Goal: Find specific page/section: Find specific page/section

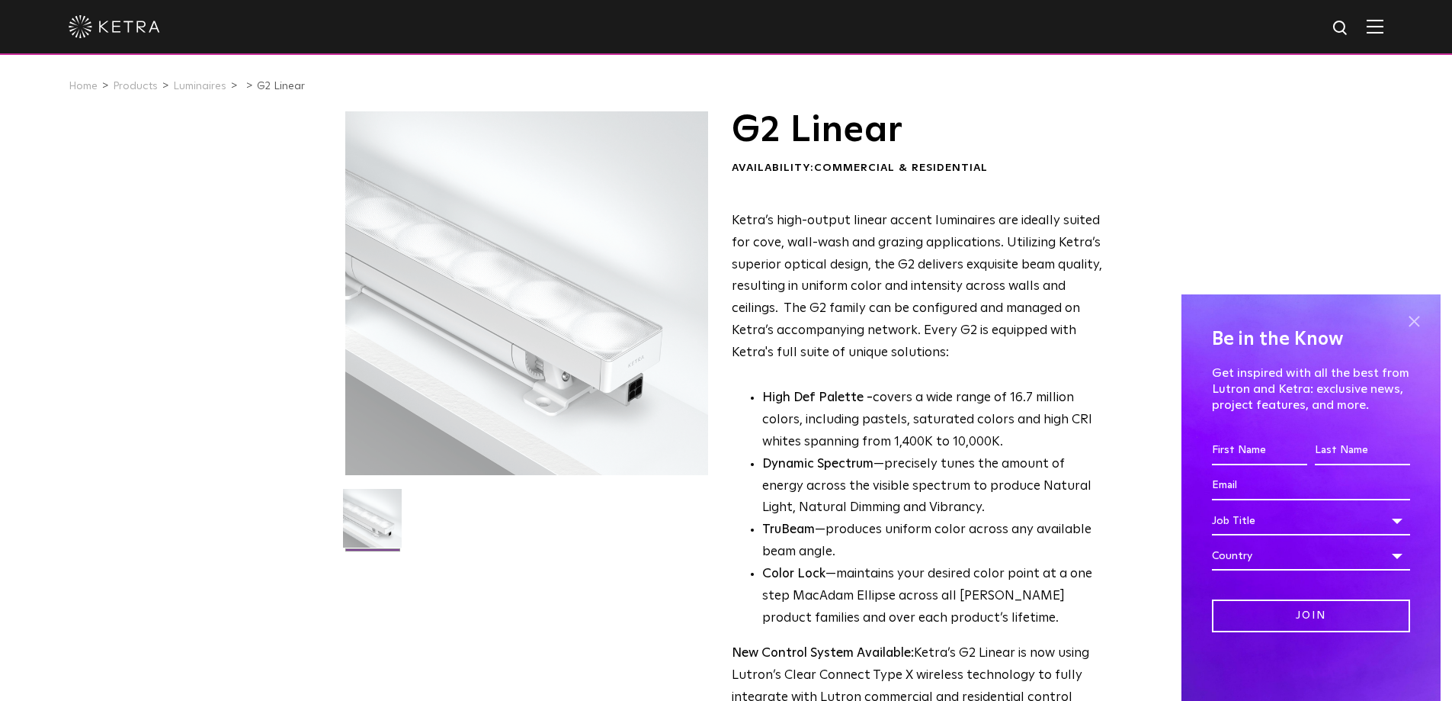
click at [1417, 326] on span at bounding box center [1414, 321] width 23 height 23
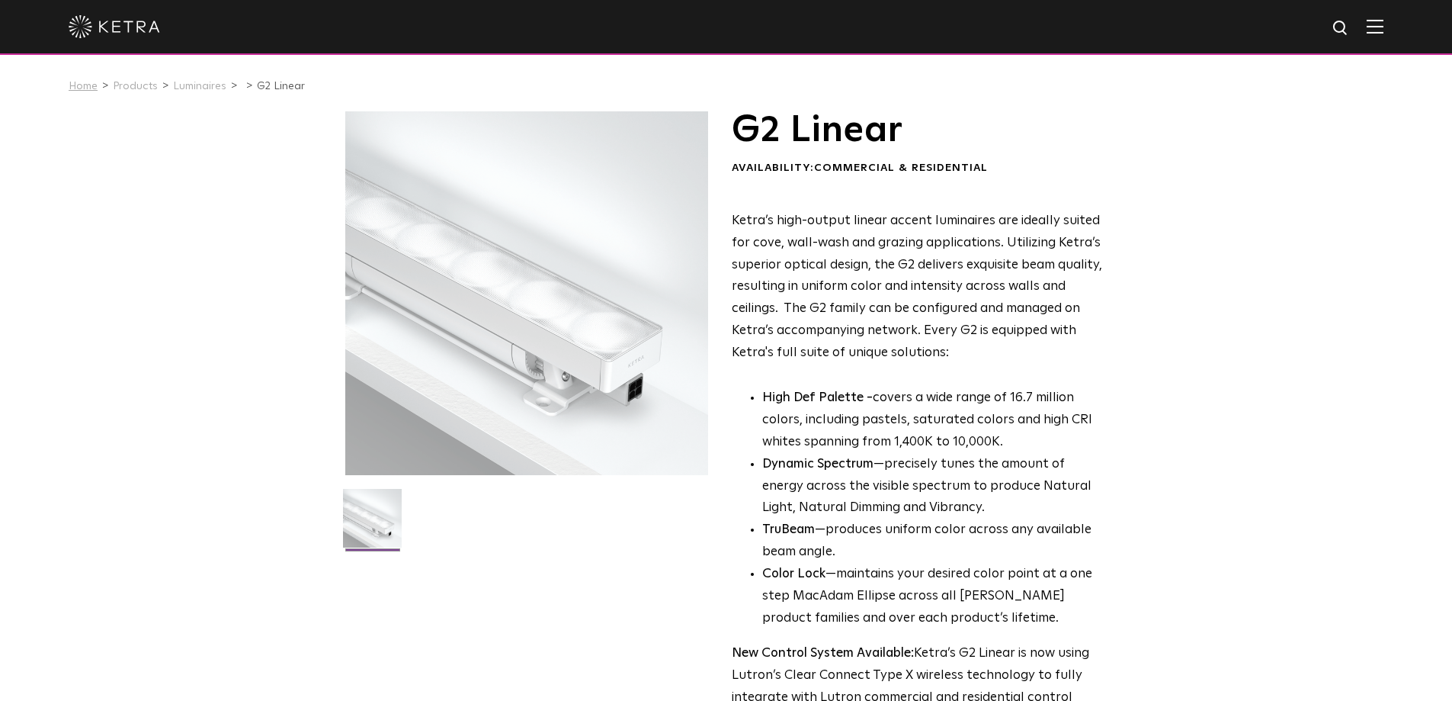
click at [85, 85] on link "Home" at bounding box center [83, 86] width 29 height 11
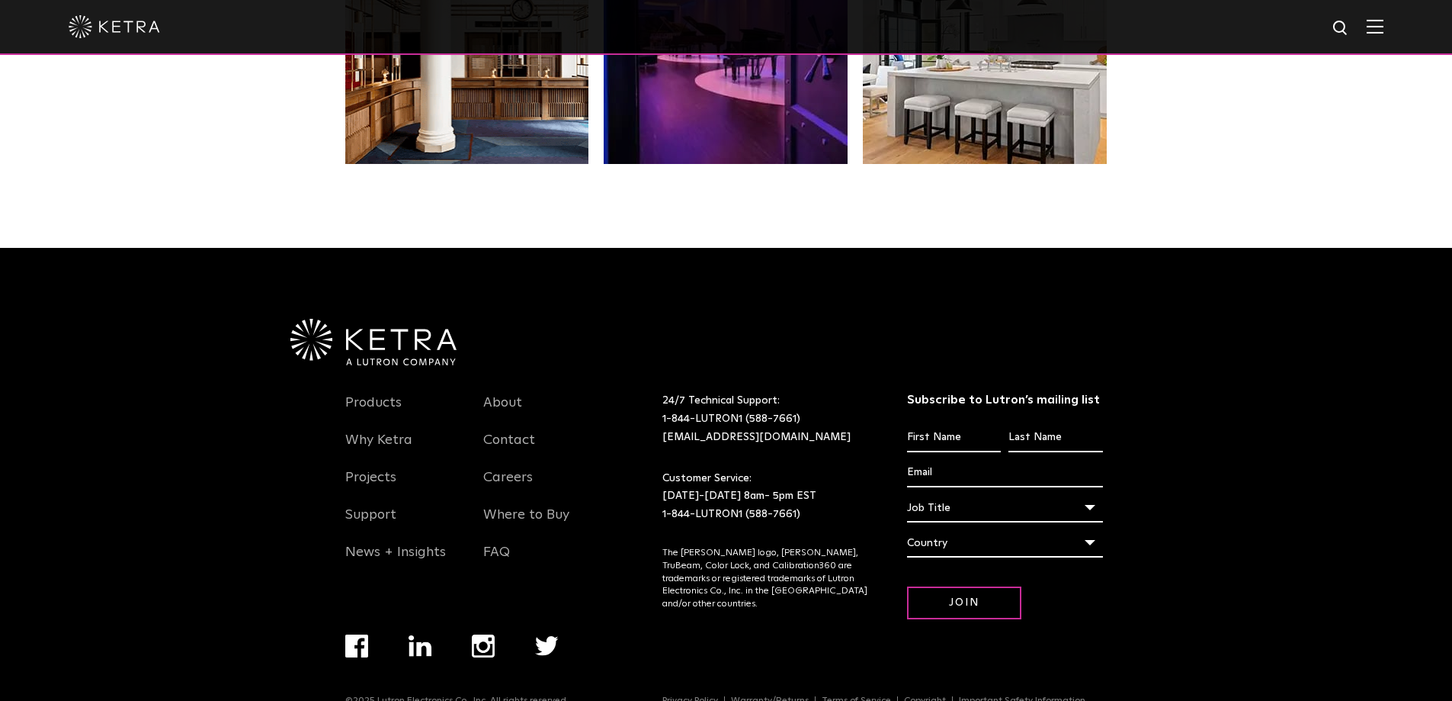
scroll to position [3207, 0]
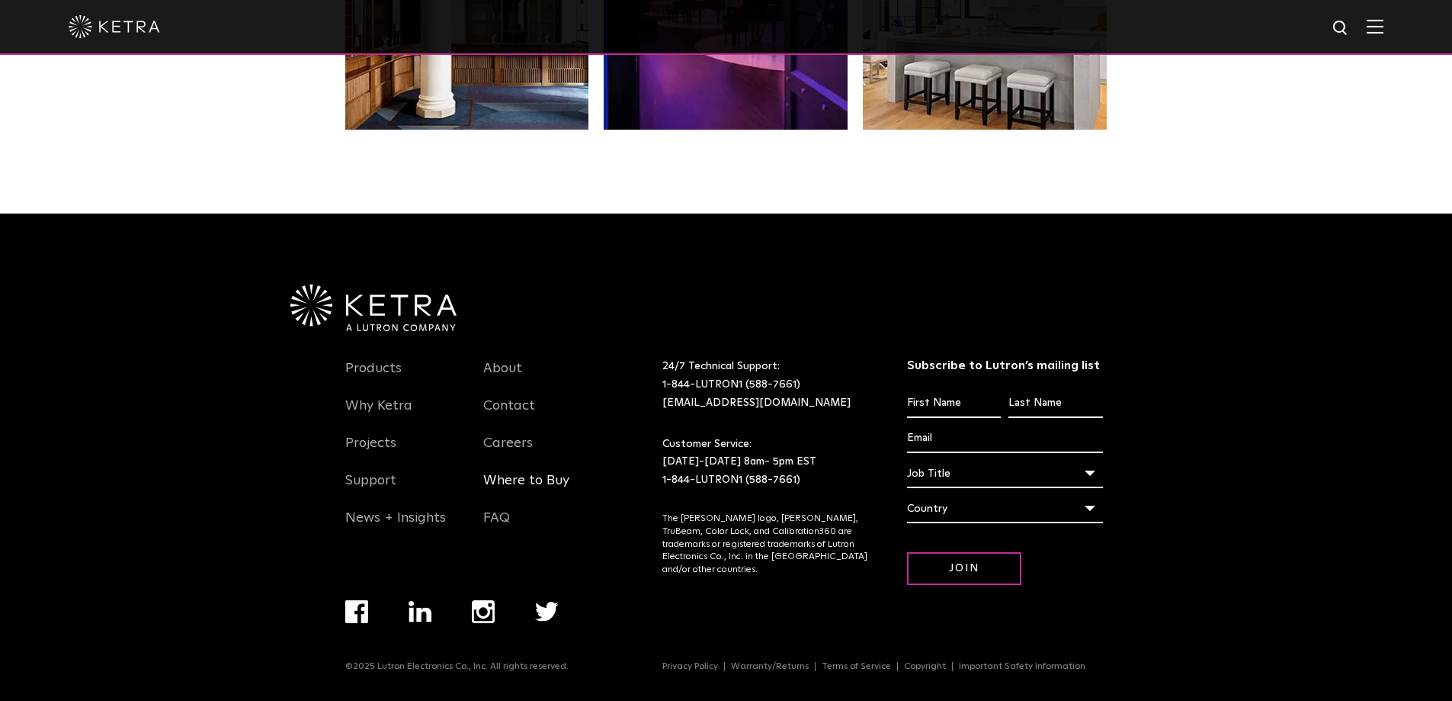
click at [512, 477] on link "Where to Buy" at bounding box center [526, 489] width 86 height 35
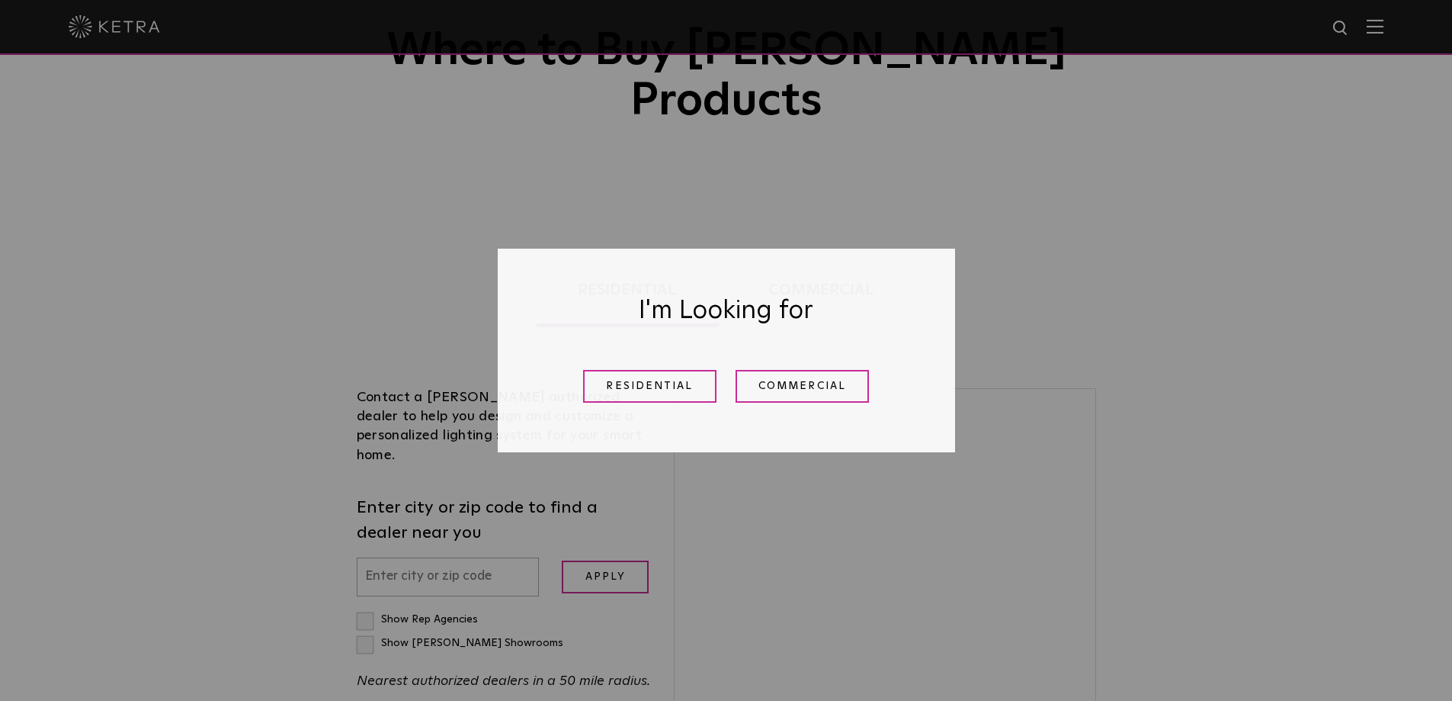
scroll to position [305, 0]
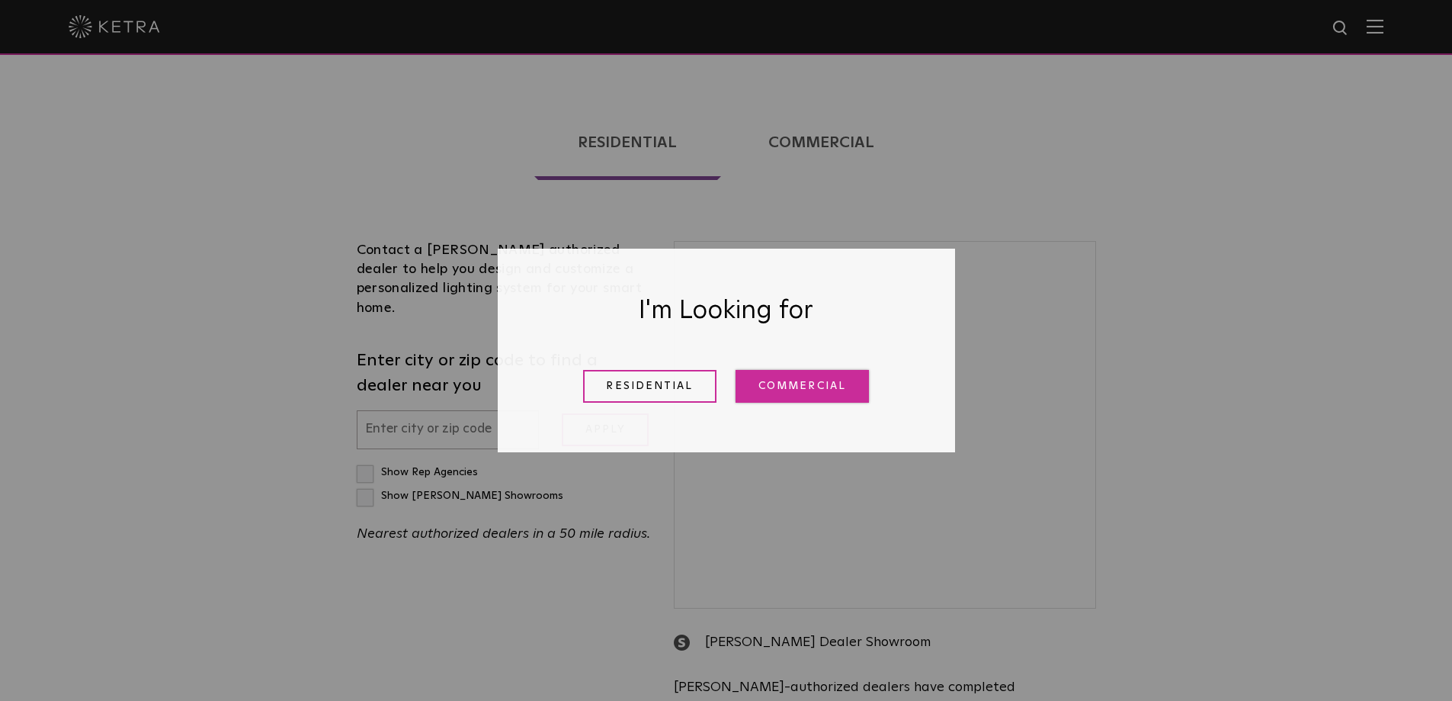
click at [766, 387] on link "Commercial" at bounding box center [802, 386] width 133 height 33
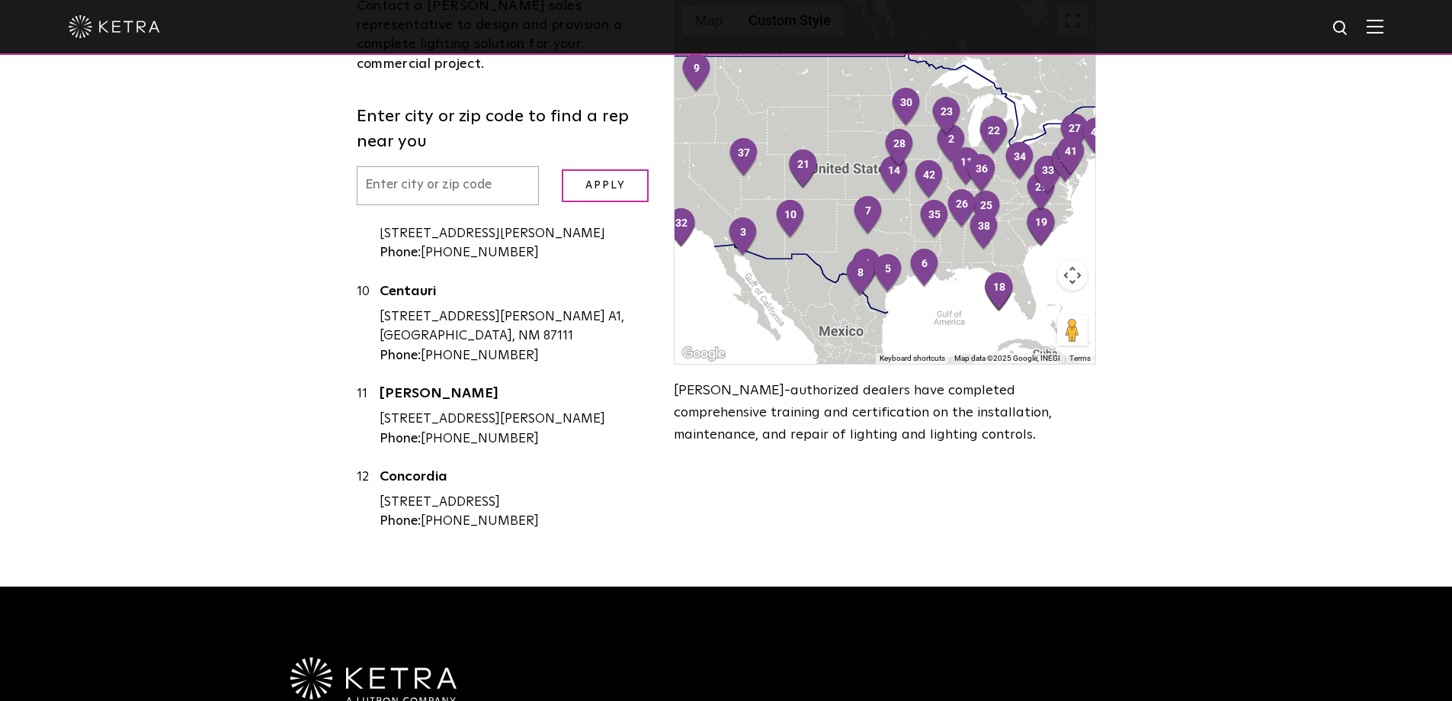
scroll to position [772, 0]
